Goal: Understand process/instructions

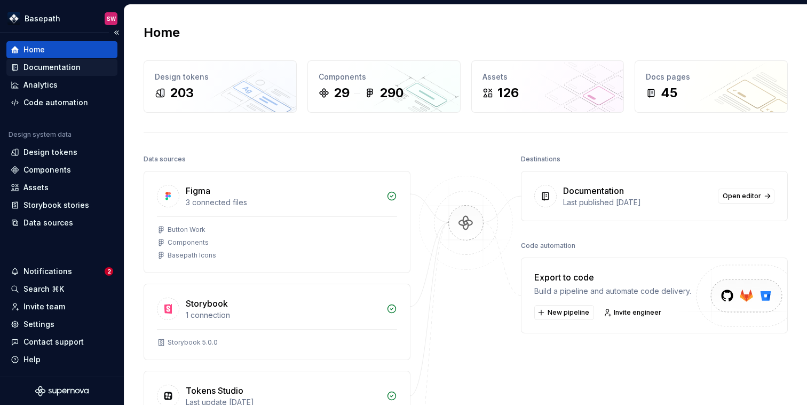
click at [46, 66] on div "Documentation" at bounding box center [51, 67] width 57 height 11
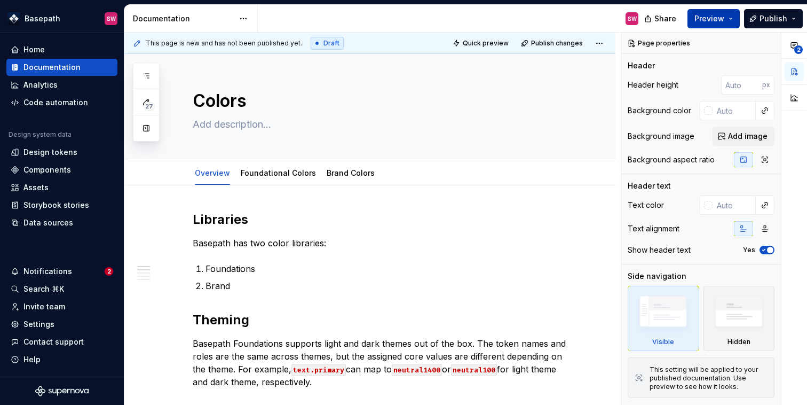
click at [720, 21] on span "Preview" at bounding box center [710, 18] width 30 height 11
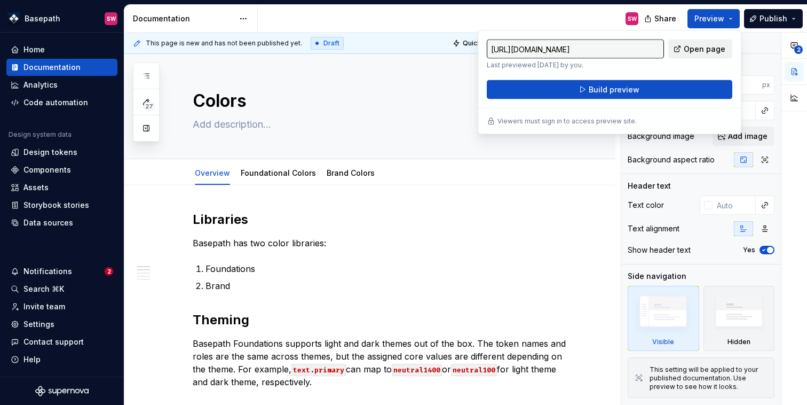
click at [696, 51] on span "Open page" at bounding box center [705, 49] width 42 height 11
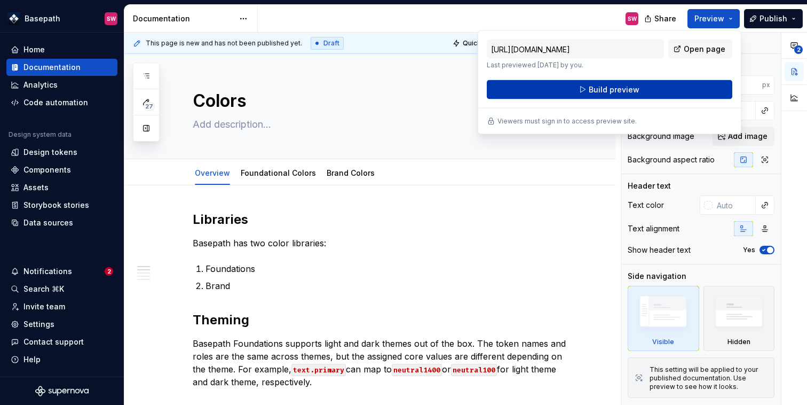
click at [610, 91] on span "Build preview" at bounding box center [614, 89] width 51 height 11
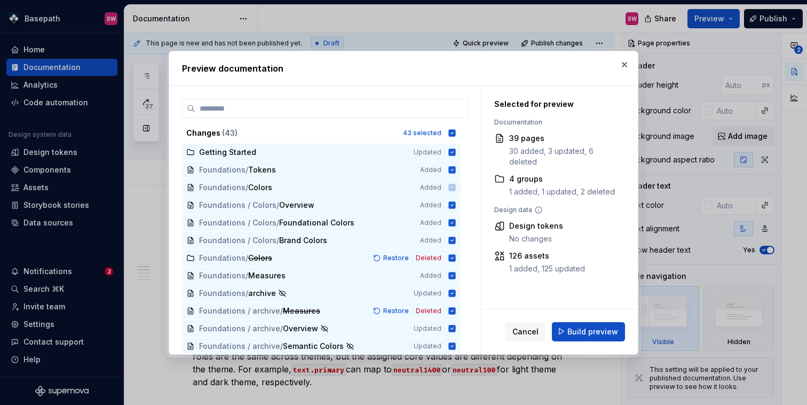
scroll to position [7, 0]
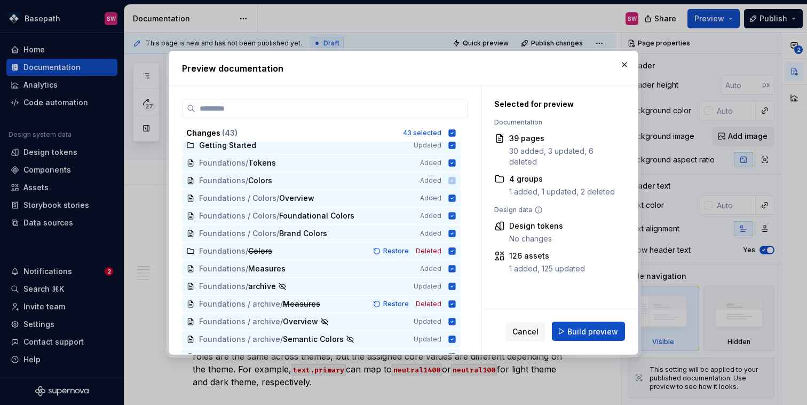
click at [576, 334] on span "Build preview" at bounding box center [593, 331] width 51 height 11
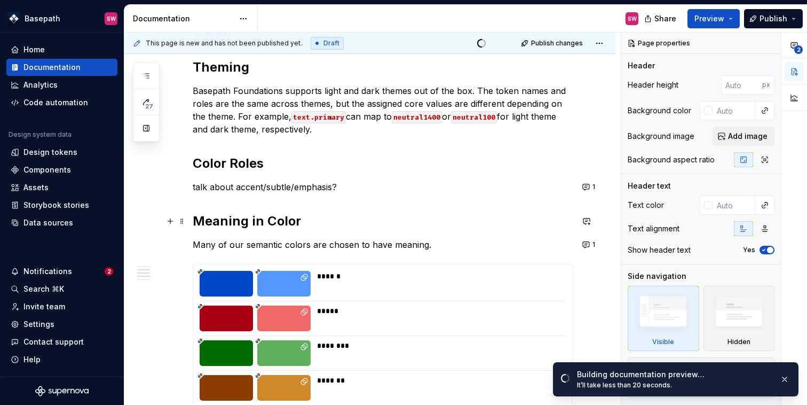
scroll to position [0, 0]
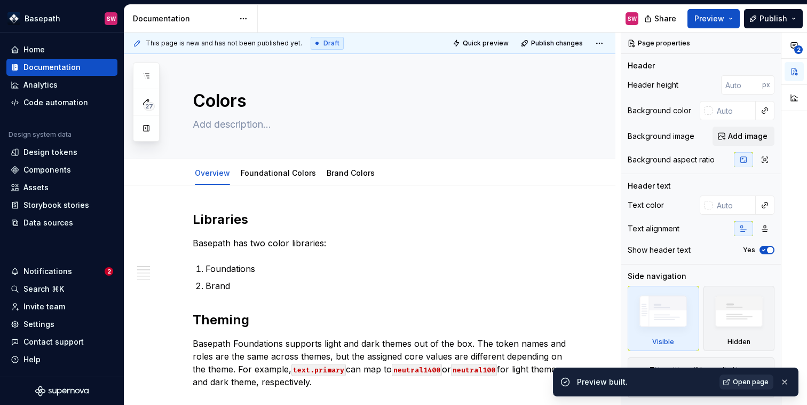
click at [740, 381] on span "Open page" at bounding box center [751, 381] width 36 height 9
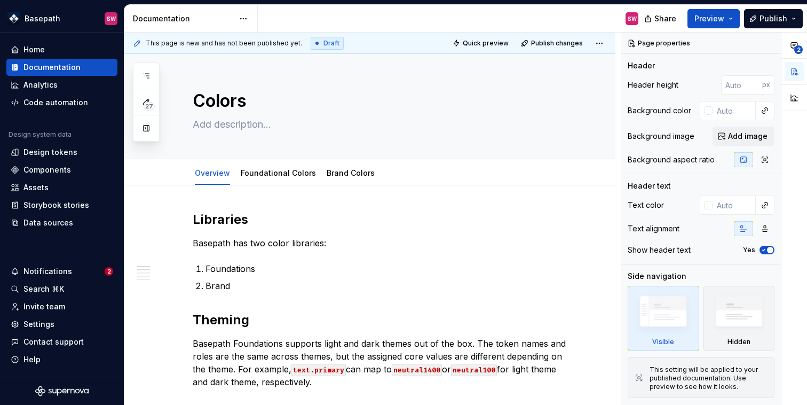
type textarea "*"
